Goal: Information Seeking & Learning: Learn about a topic

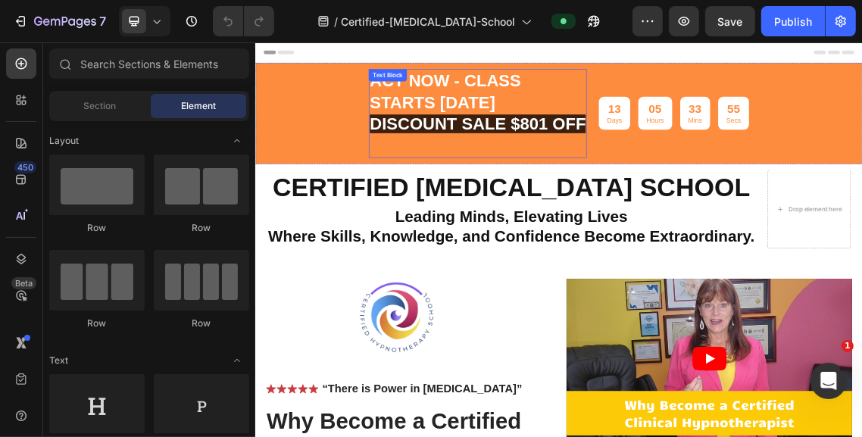
drag, startPoint x: 659, startPoint y: 169, endPoint x: 635, endPoint y: 172, distance: 24.4
click at [660, 168] on span "discount SALE $801 OFF" at bounding box center [588, 165] width 324 height 28
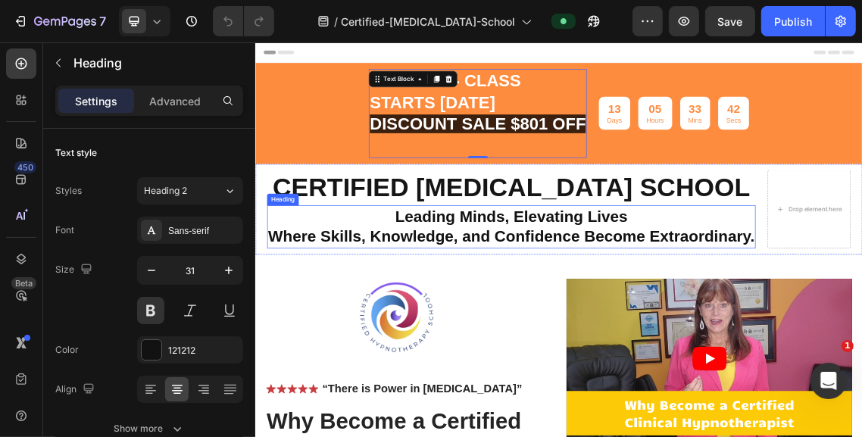
click at [862, 302] on h2 "Leading Minds, Elevating Lives Where Skills, Knowledge, and Confidence Become E…" at bounding box center [638, 319] width 732 height 64
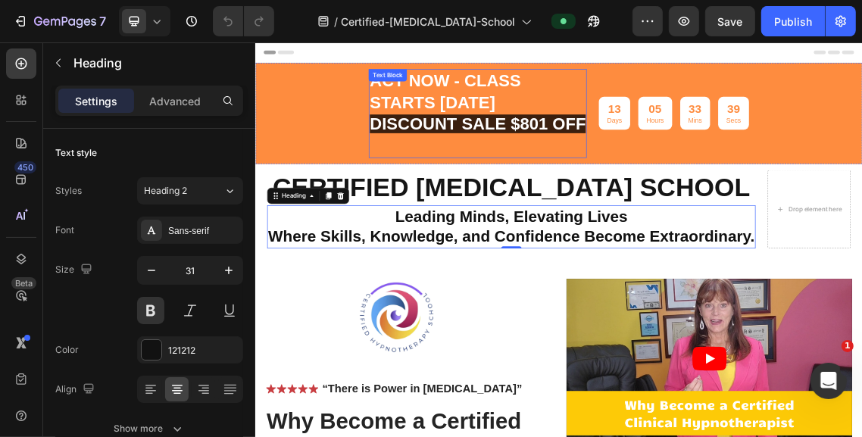
click at [677, 167] on span "discount SALE $801 OFF" at bounding box center [588, 165] width 324 height 28
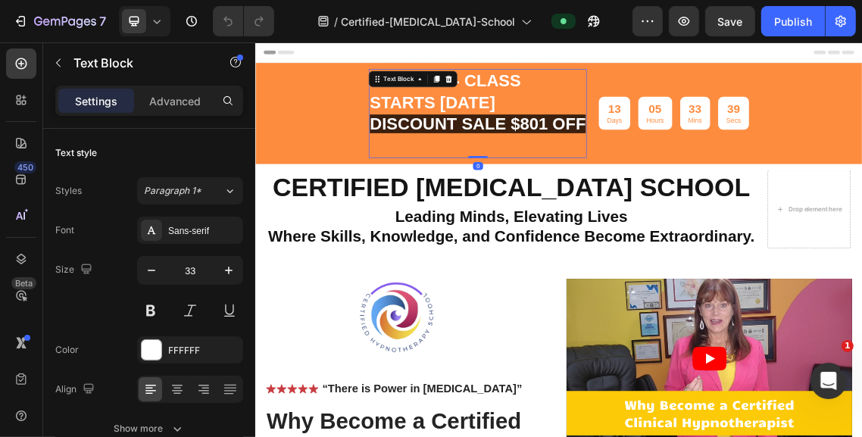
click at [677, 167] on span "discount SALE $801 OFF" at bounding box center [588, 165] width 324 height 28
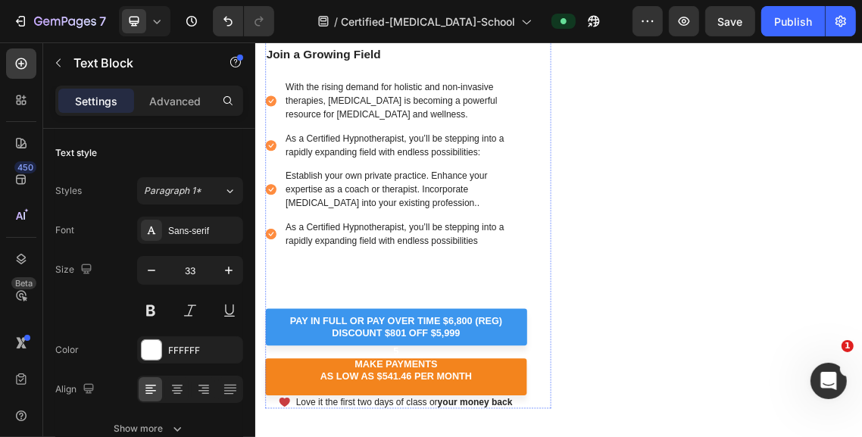
scroll to position [1213, 0]
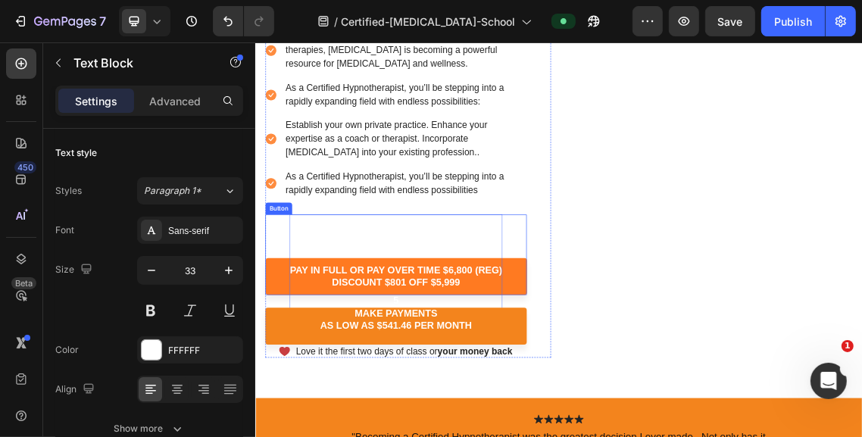
click at [482, 397] on p "pay in full or pay over time $6,800 (reg) dISCOUNT $801 OFF $5,999" at bounding box center [465, 393] width 318 height 187
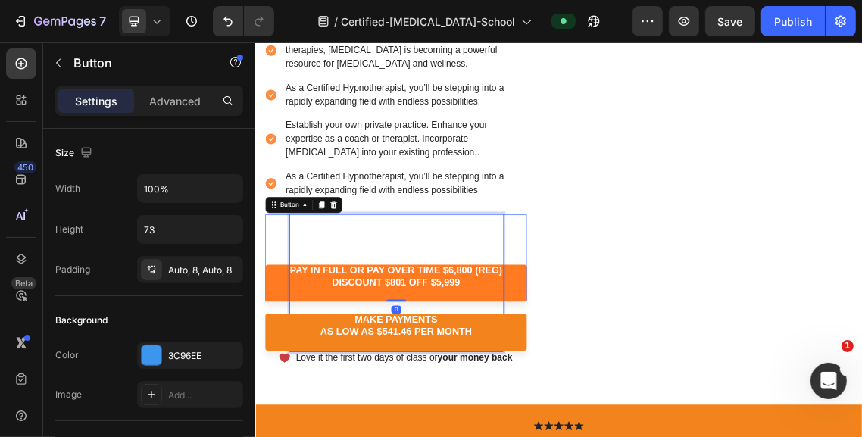
click at [565, 388] on p "⁠⁠⁠⁠⁠⁠⁠ pay in full or pay over time $6,800 (reg) dISCOUNT $801 OFF $5,999" at bounding box center [465, 403] width 318 height 206
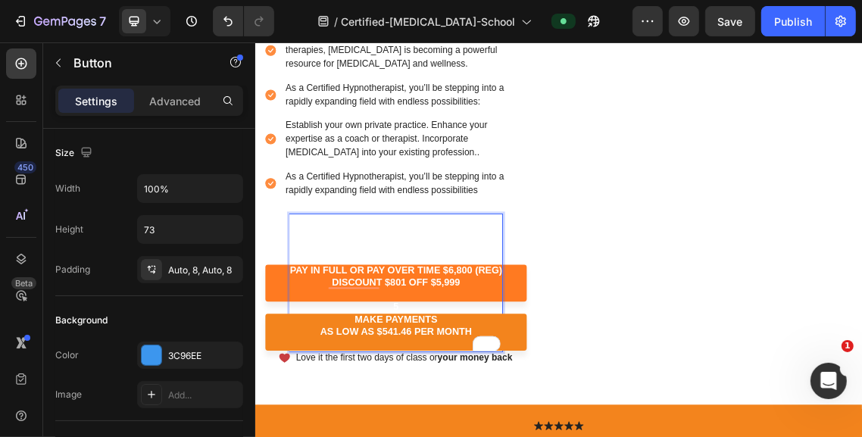
click at [578, 386] on p "pay in full or pay over time $6,800 (reg) dISCOUNT $801 OFF $5,999" at bounding box center [465, 403] width 318 height 206
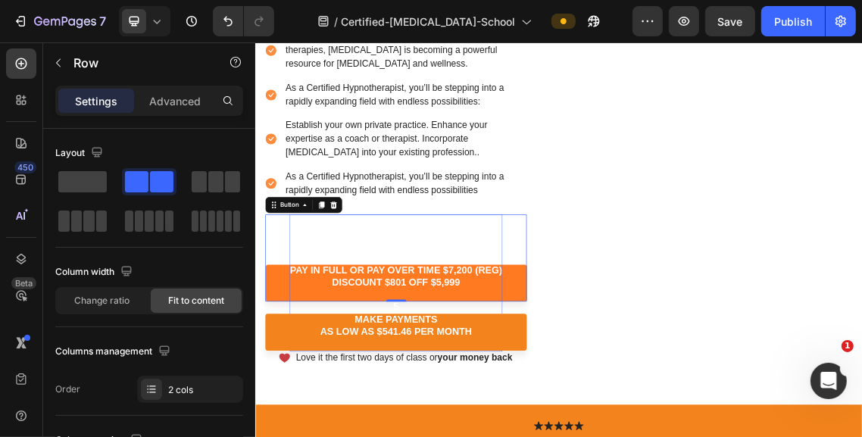
click at [474, 402] on p "pay in full or pay over time $7,200 (reg) dISCOUNT $801 OFF $5,999" at bounding box center [465, 403] width 318 height 206
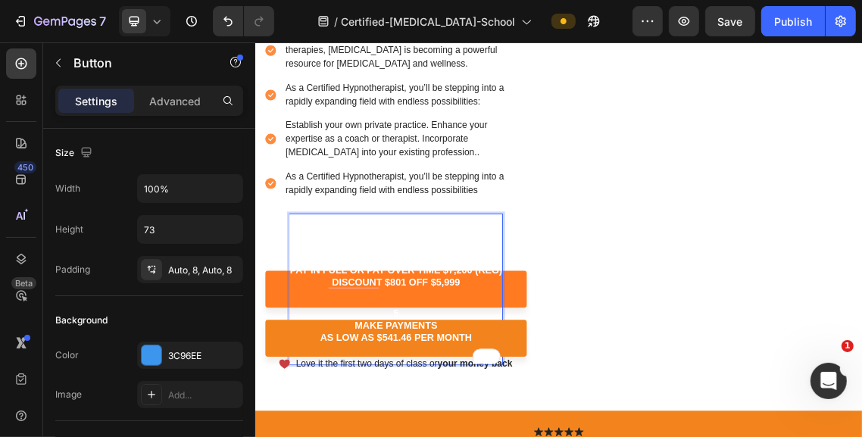
click at [475, 405] on p "⁠⁠⁠⁠⁠⁠⁠ pay in full or pay over time $7,200 (reg) dISCOUNT $801 OFF $5,999" at bounding box center [465, 412] width 318 height 224
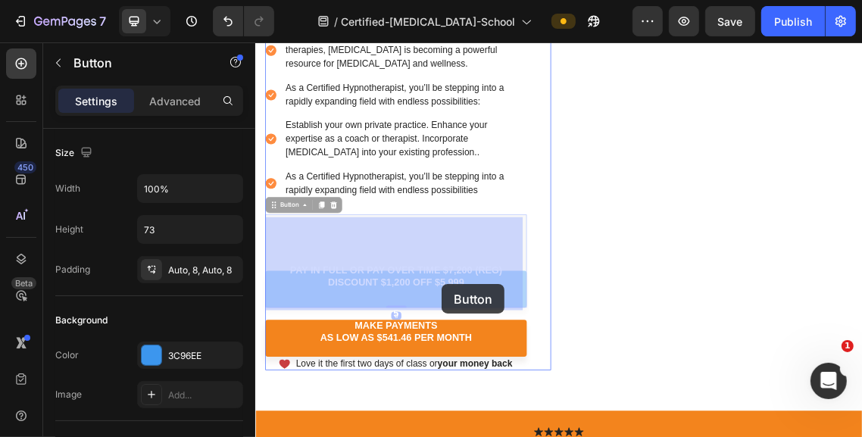
drag, startPoint x: 536, startPoint y: 390, endPoint x: 534, endPoint y: 405, distance: 15.2
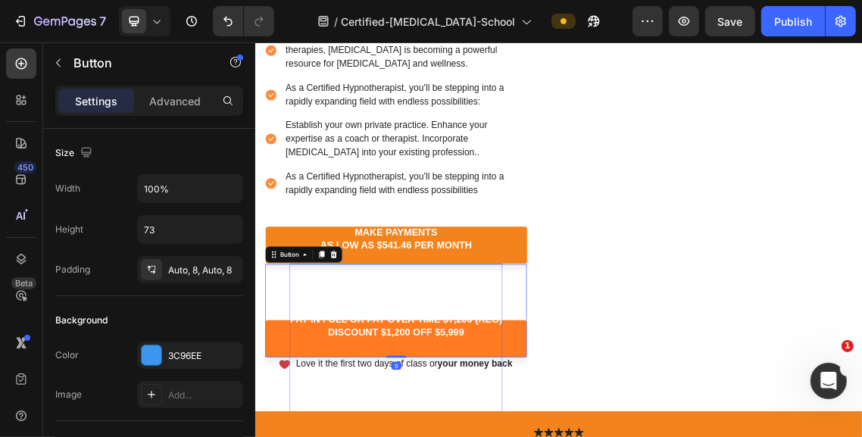
scroll to position [1313, 0]
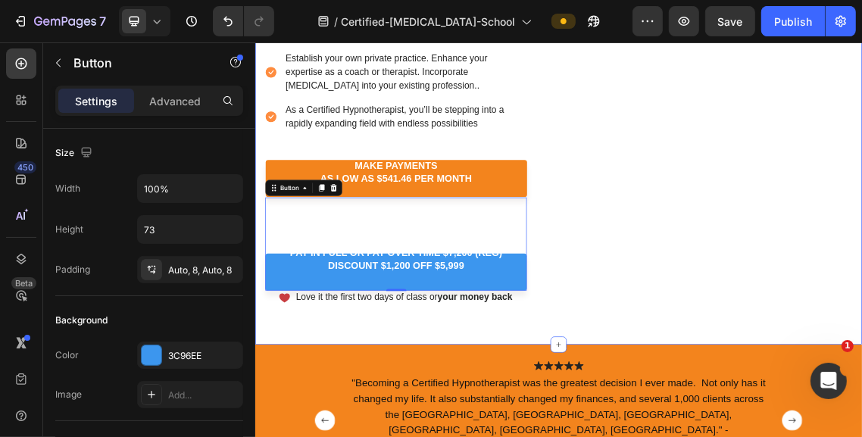
drag, startPoint x: 890, startPoint y: 485, endPoint x: 880, endPoint y: 482, distance: 10.3
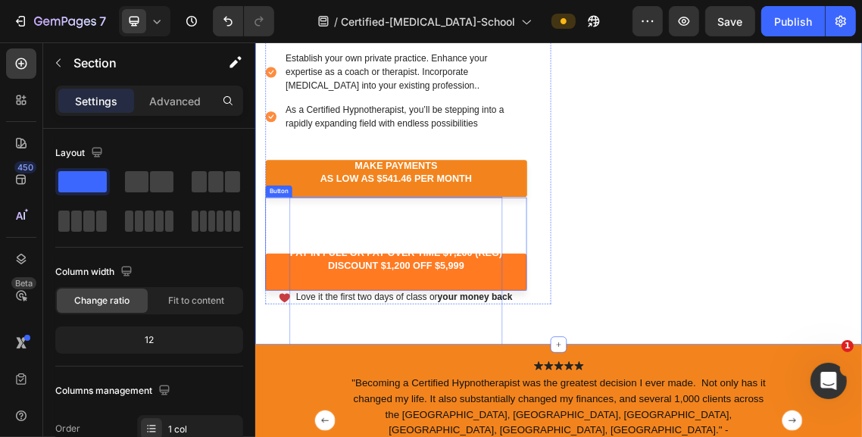
click at [475, 365] on p "pay in full or pay over time $7,200 (reg) dISCOUNT $1,200 OFF $5,999" at bounding box center [465, 386] width 318 height 224
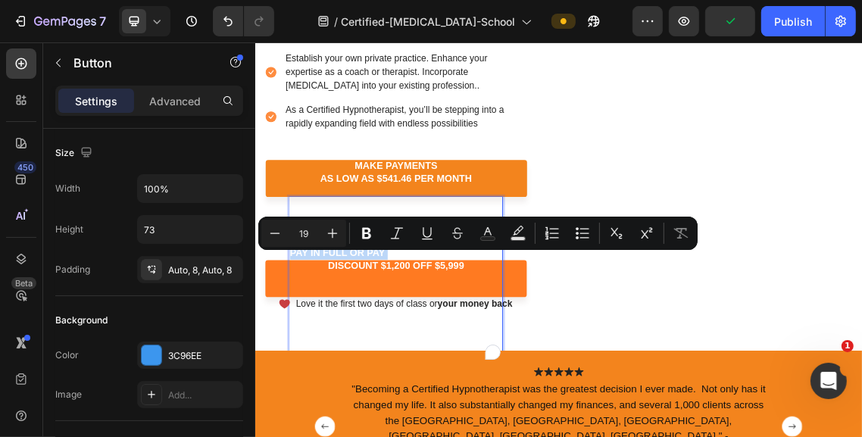
drag, startPoint x: 452, startPoint y: 369, endPoint x: 454, endPoint y: 341, distance: 28.1
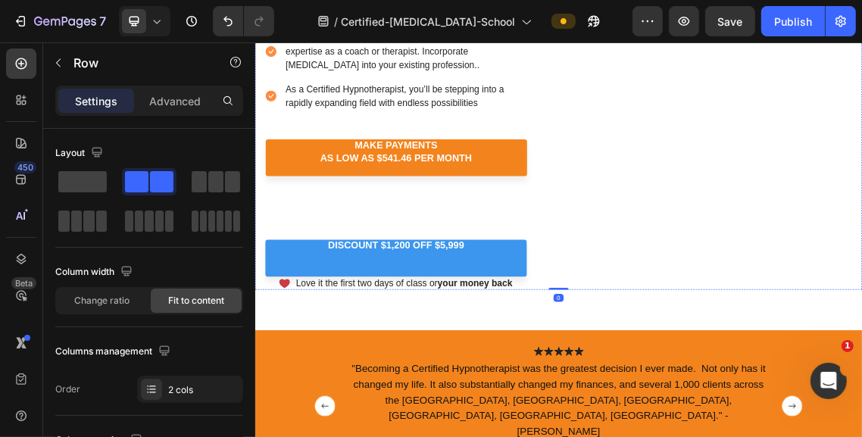
scroll to position [1388, 0]
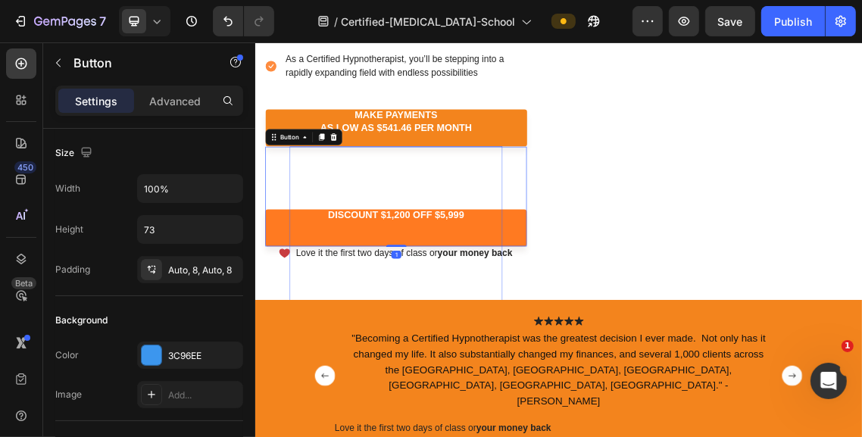
click at [508, 238] on p "pay in full or pay over time $7,200 (reg) dISCOUNT $1,200 OFF $5,999" at bounding box center [465, 320] width 318 height 243
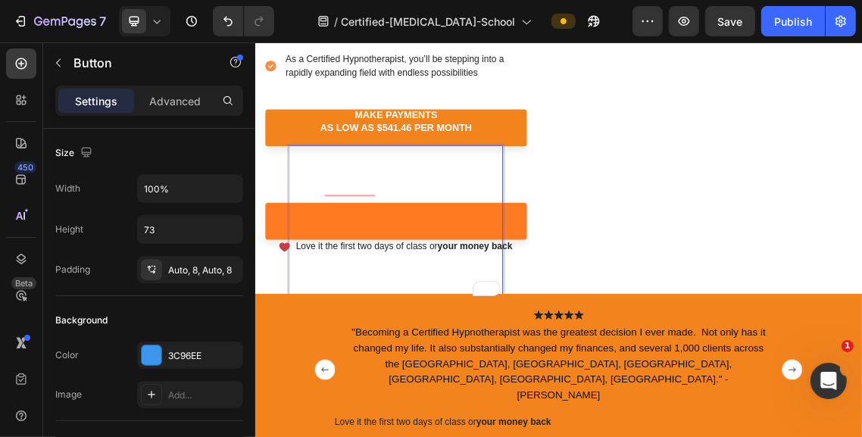
click at [456, 262] on p "⁠⁠⁠⁠⁠⁠⁠ pay in full or pay over time $7,200 (reg) dISCOUNT $1,200 OFF $5,999" at bounding box center [465, 311] width 318 height 224
click at [421, 382] on p "pay in full or pay over time $7,200 (reg) dISCOUNT $1,200 OFF $5,999" at bounding box center [465, 311] width 318 height 224
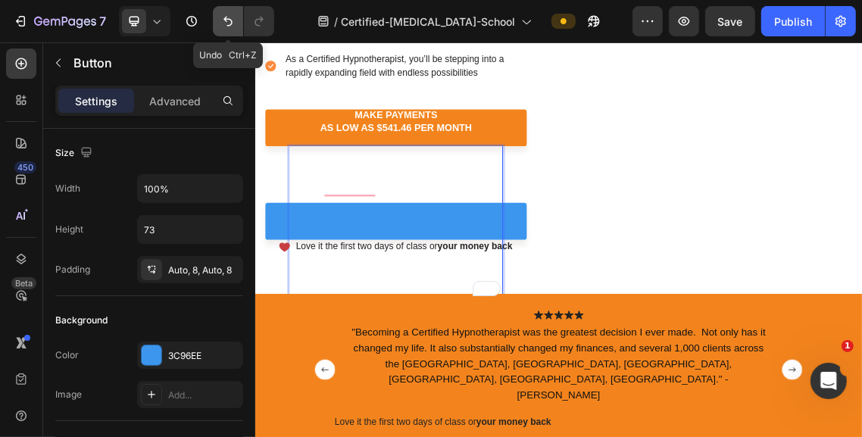
click at [232, 19] on icon "Undo/Redo" at bounding box center [228, 21] width 15 height 15
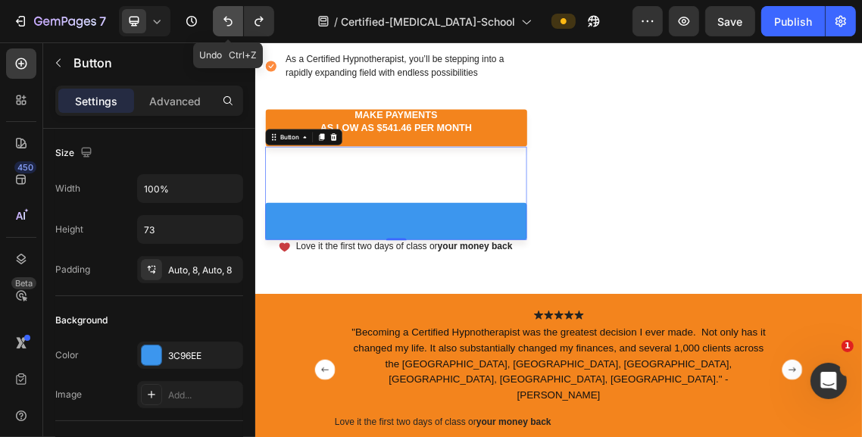
click at [221, 8] on button "Undo/Redo" at bounding box center [228, 21] width 30 height 30
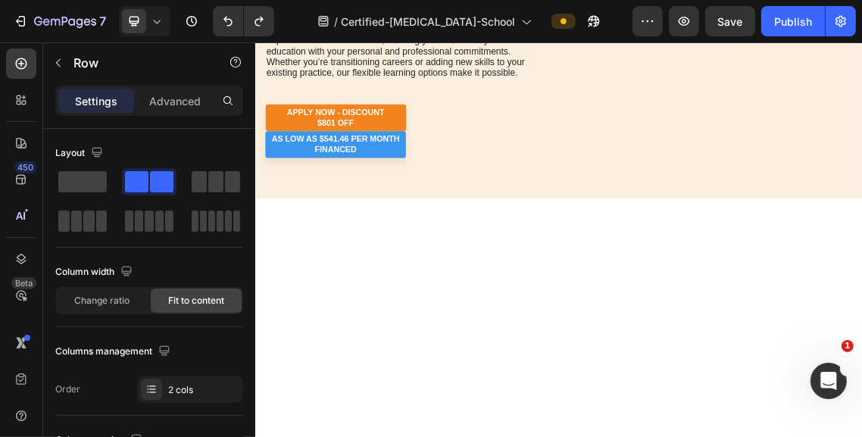
scroll to position [3662, 0]
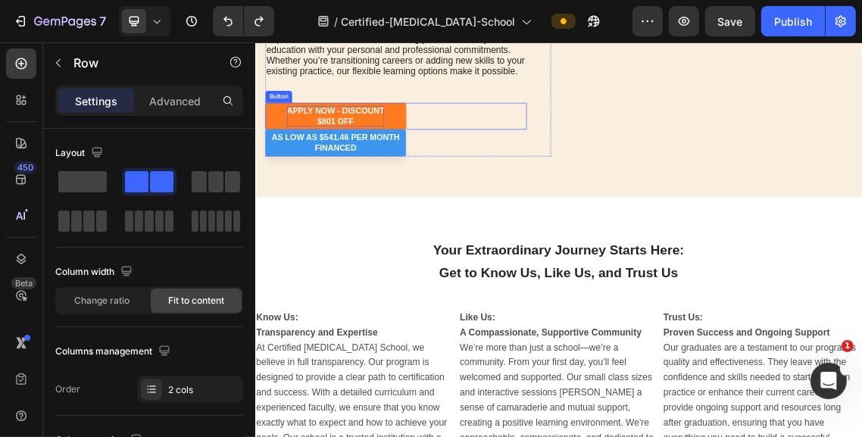
click at [368, 170] on p "APPLY now - DISCOUNT $801 OFF" at bounding box center [375, 154] width 146 height 32
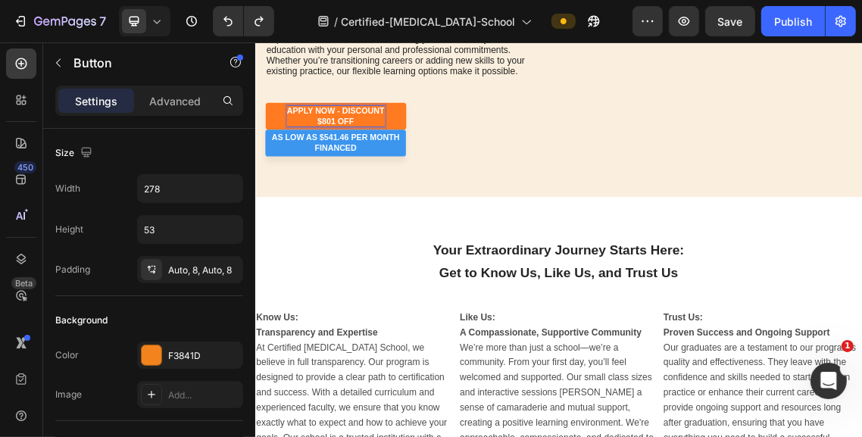
click at [371, 170] on p "APPLY now - DISCOUNT $801 OFF" at bounding box center [375, 154] width 146 height 32
click at [373, 170] on p "APPLY now - DISCOUNT $801 OFF" at bounding box center [375, 154] width 146 height 32
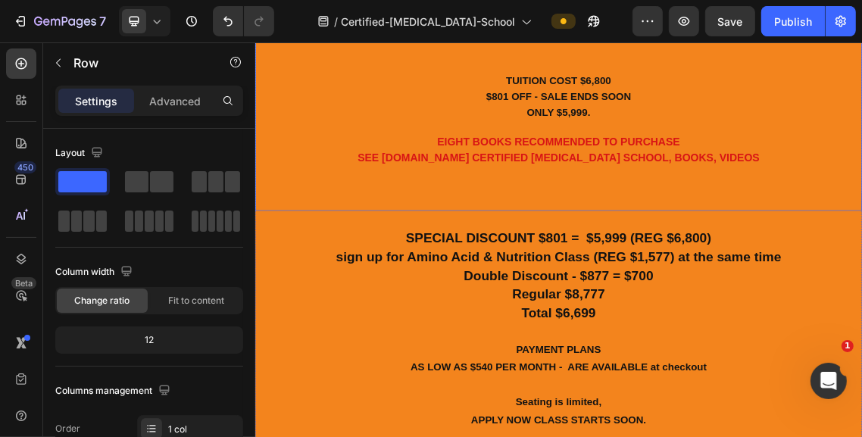
scroll to position [13404, 0]
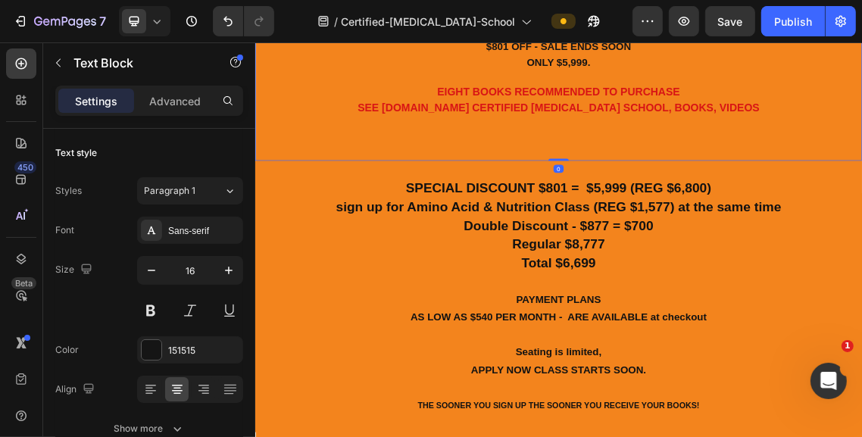
click at [778, 33] on strong "TUITION COST $6,800" at bounding box center [710, 25] width 158 height 17
click at [781, 33] on strong "TUITION COST $6,800" at bounding box center [710, 25] width 158 height 17
click at [768, 85] on p "ONLY $5,999." at bounding box center [709, 72] width 906 height 23
click at [625, 57] on strong "$801 OFF - SALE ENDS SOON" at bounding box center [710, 48] width 218 height 17
click at [862, 61] on p "$1,200 OFF - SALE ENDS SOON" at bounding box center [709, 49] width 906 height 23
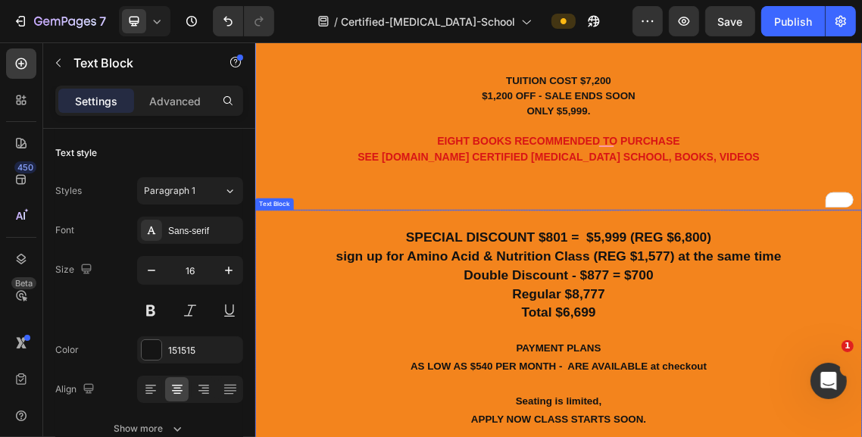
scroll to position [13555, 0]
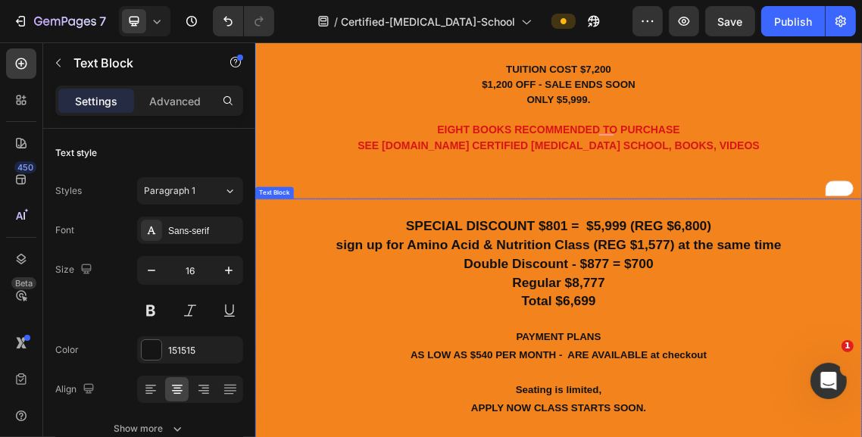
click at [714, 310] on strong "SPECIAL DISCOUNT $801 = $5,999 (REG $6,800)" at bounding box center [709, 317] width 458 height 23
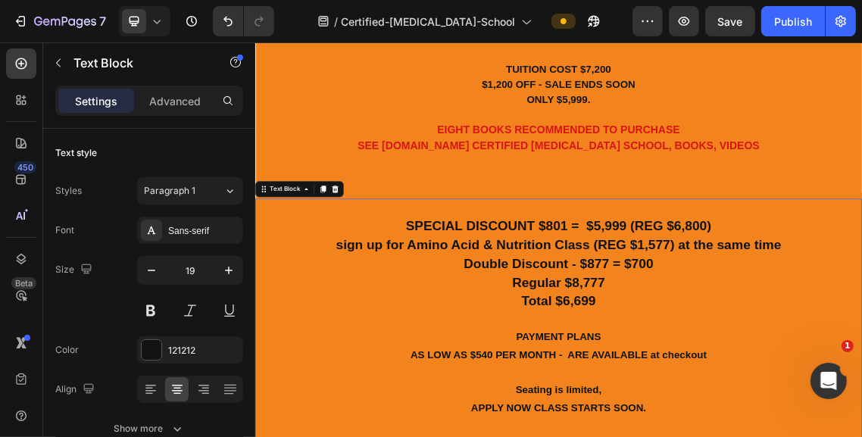
click at [712, 307] on strong "SPECIAL DISCOUNT $801 = $5,999 (REG $6,800)" at bounding box center [709, 317] width 458 height 23
